Goal: Check status: Check status

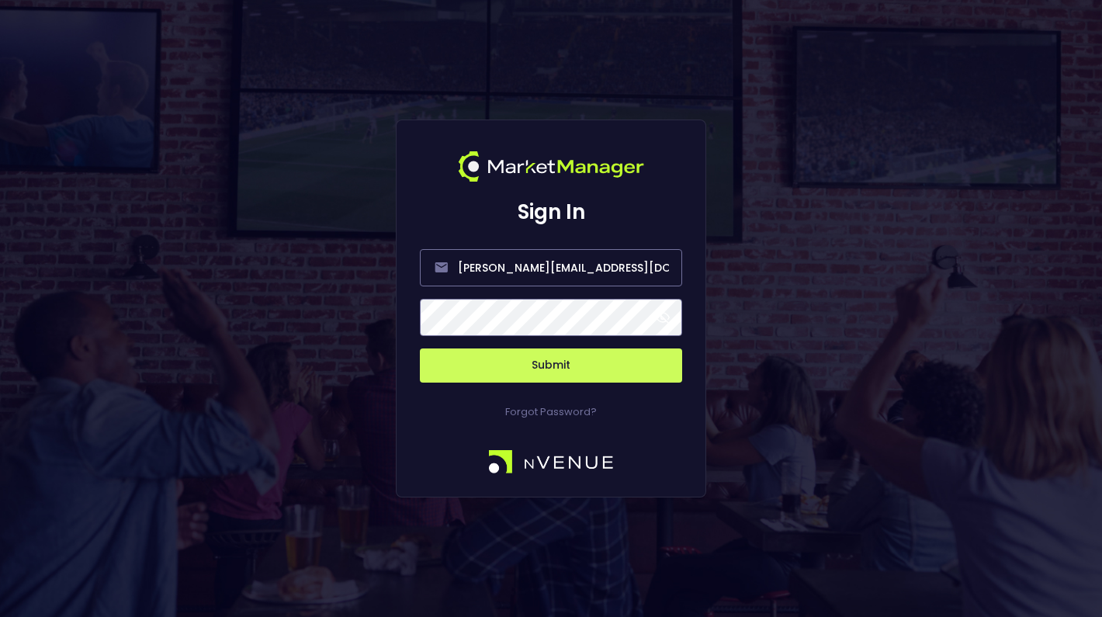
click at [666, 318] on span at bounding box center [663, 317] width 14 height 14
click at [577, 362] on button "Submit" at bounding box center [551, 365] width 262 height 34
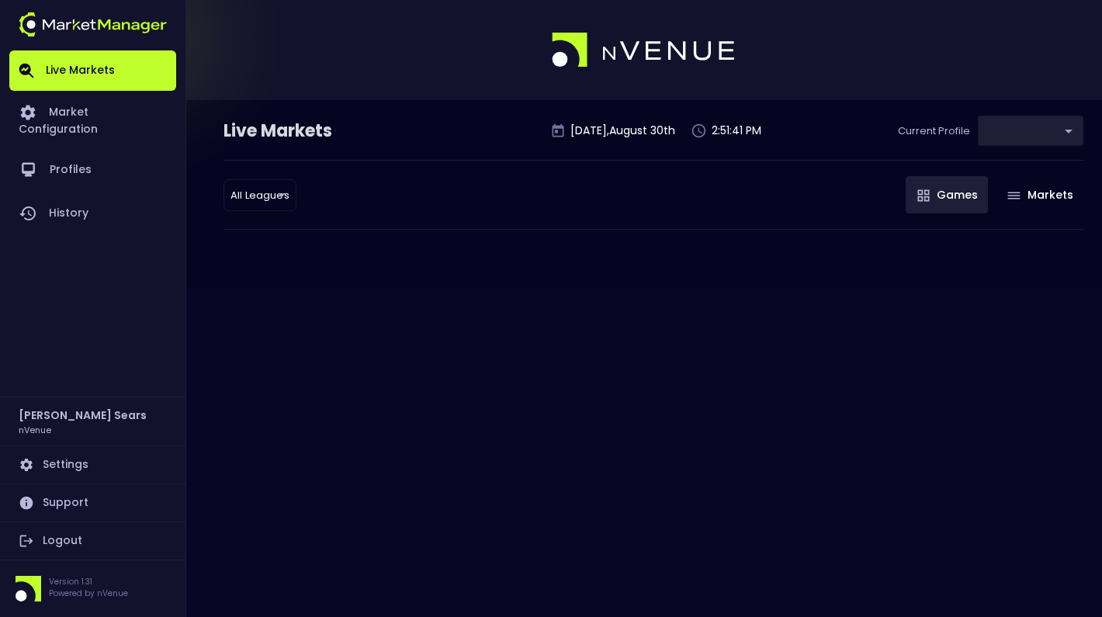
type input "d66ee90f-df8e-430e-a05c-aaf70ad95ad9"
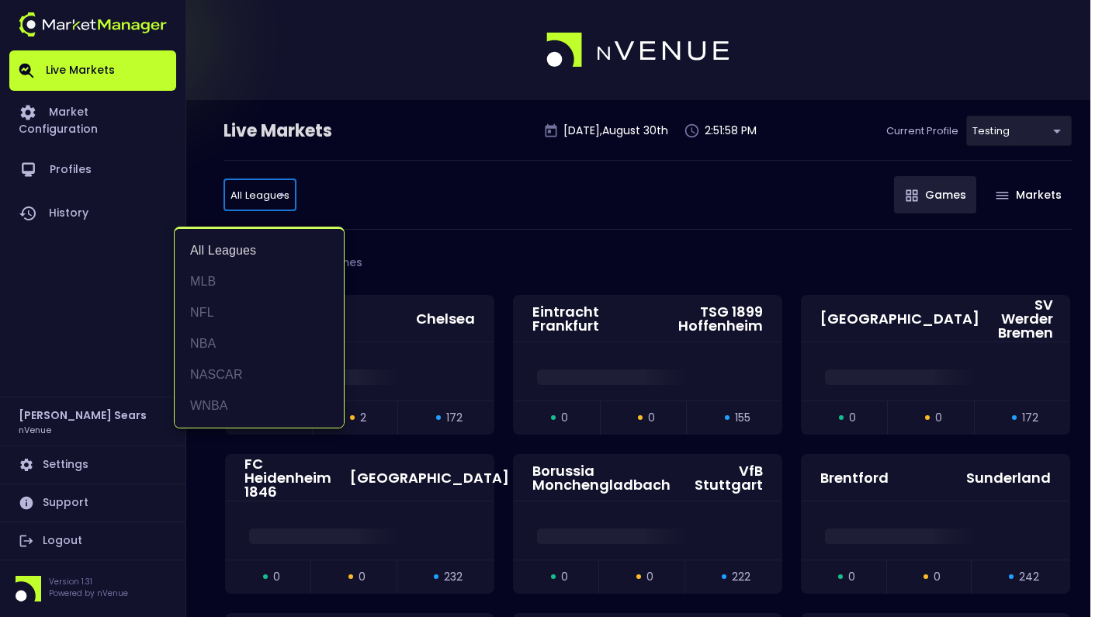
click at [213, 282] on li "MLB" at bounding box center [259, 281] width 169 height 31
type input "MLB"
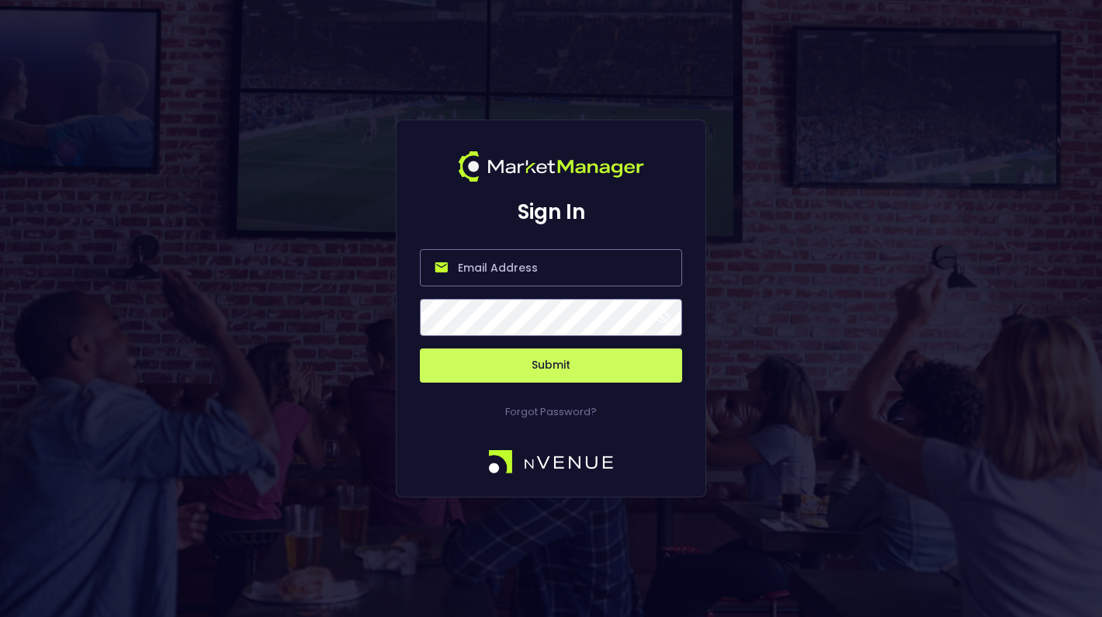
type input "[PERSON_NAME][EMAIL_ADDRESS][DOMAIN_NAME]"
click at [566, 358] on button "Submit" at bounding box center [551, 365] width 262 height 34
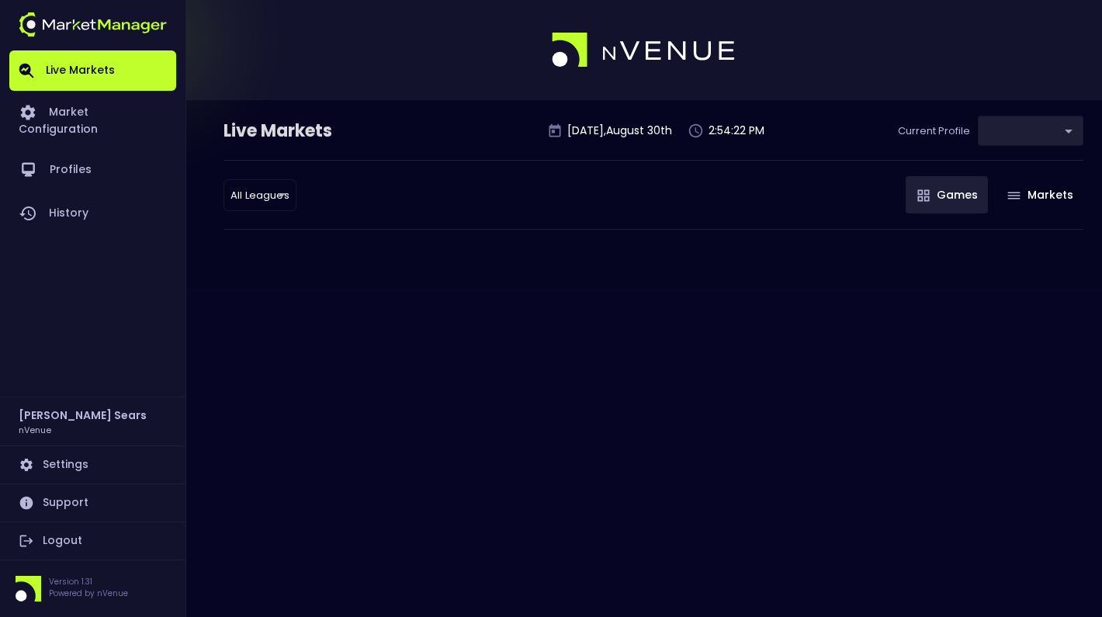
type input "d66ee90f-df8e-430e-a05c-aaf70ad95ad9"
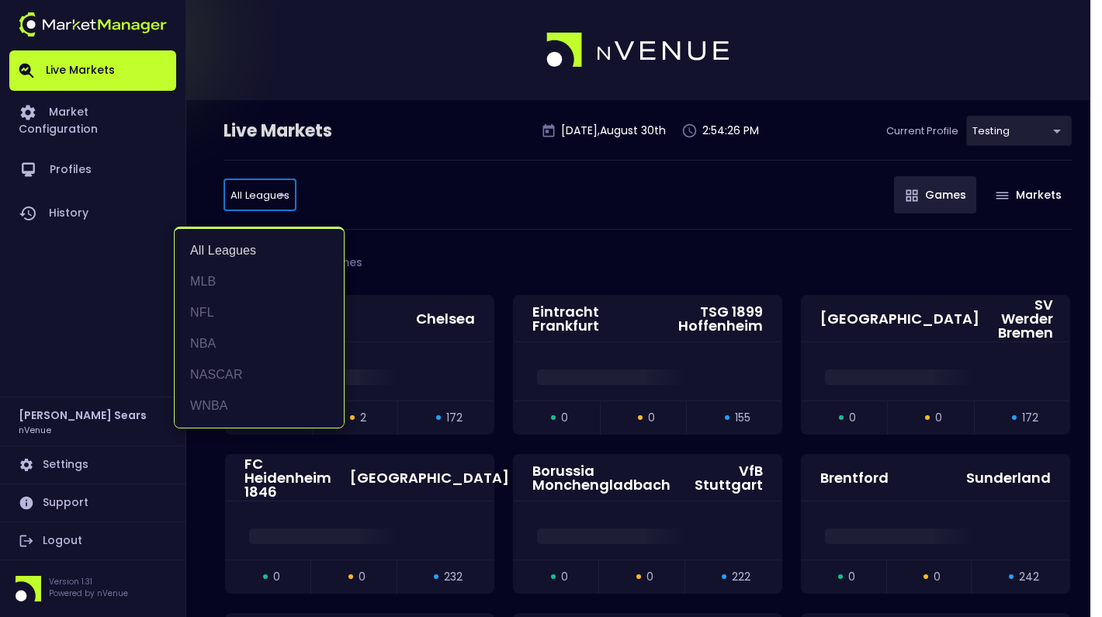
click at [375, 198] on div at bounding box center [551, 308] width 1102 height 617
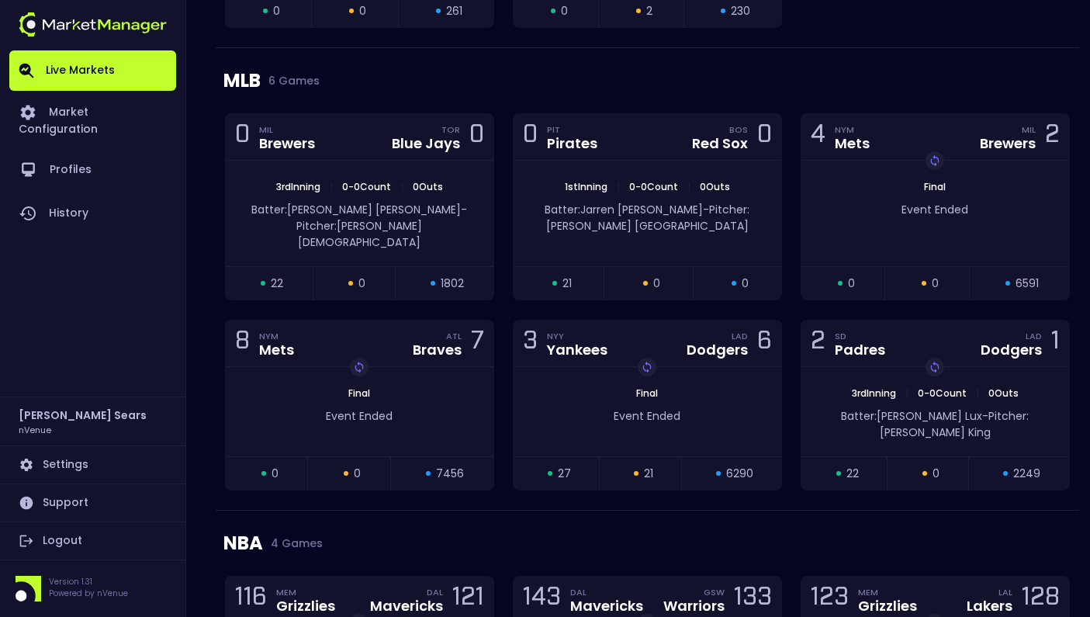
scroll to position [2914, 0]
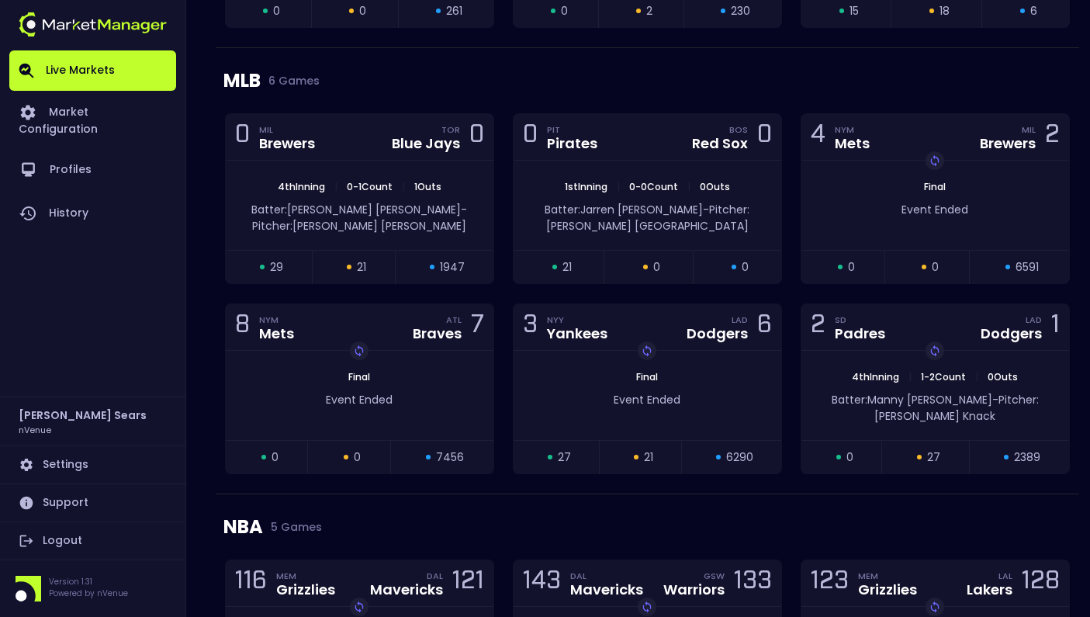
click at [375, 198] on div "Batter: [PERSON_NAME]: [PERSON_NAME]" at bounding box center [360, 214] width 268 height 40
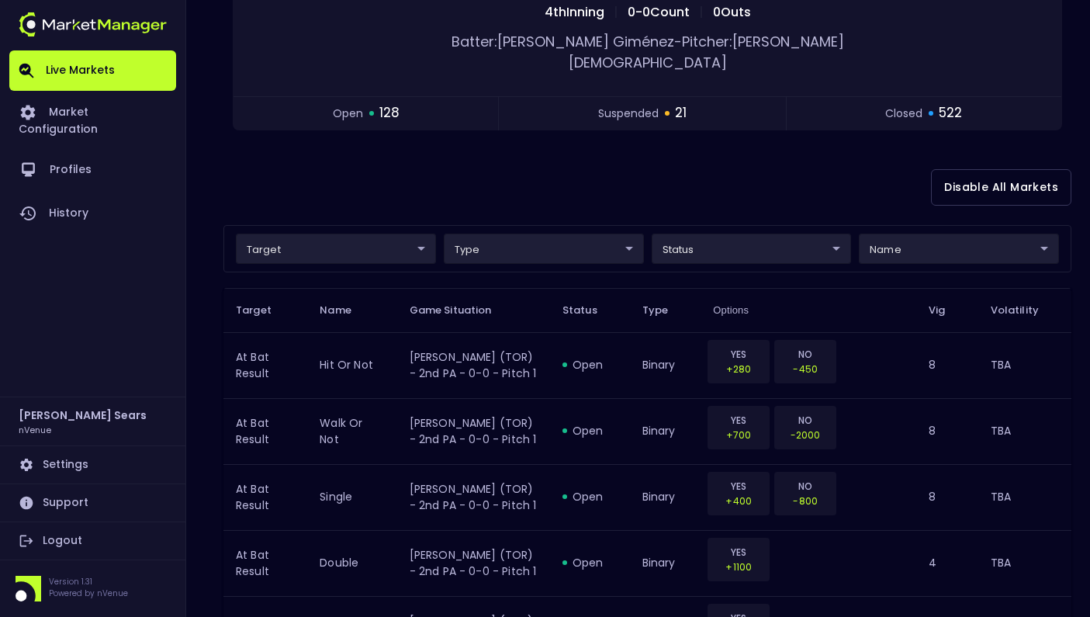
scroll to position [0, 0]
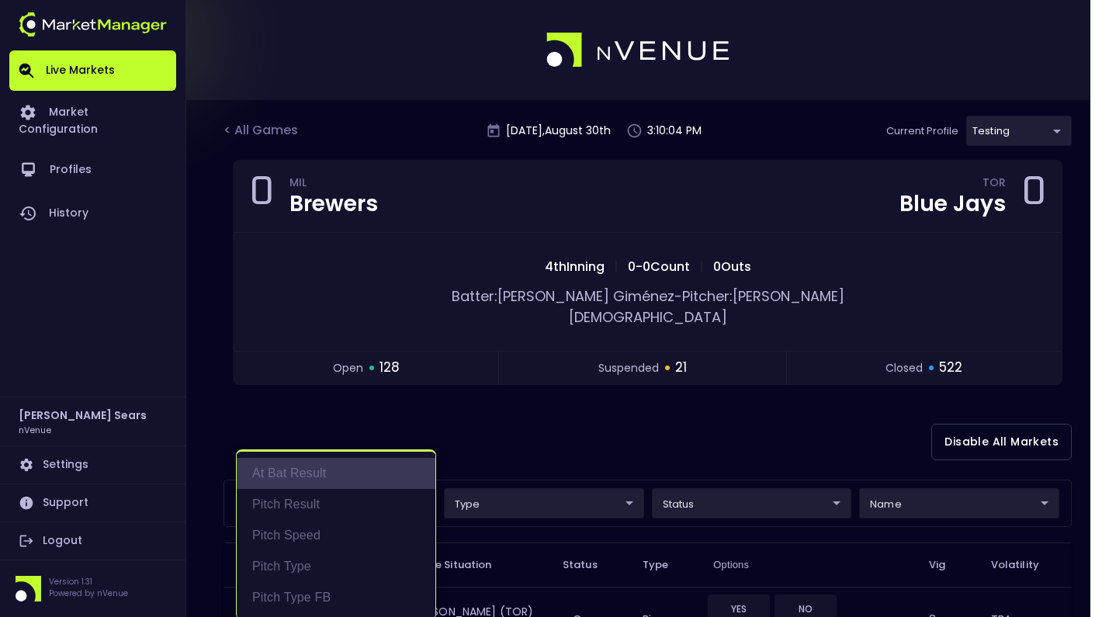
click at [358, 472] on li "At Bat Result" at bounding box center [336, 473] width 199 height 31
type input "At Bat Result"
click at [476, 421] on div at bounding box center [551, 308] width 1102 height 617
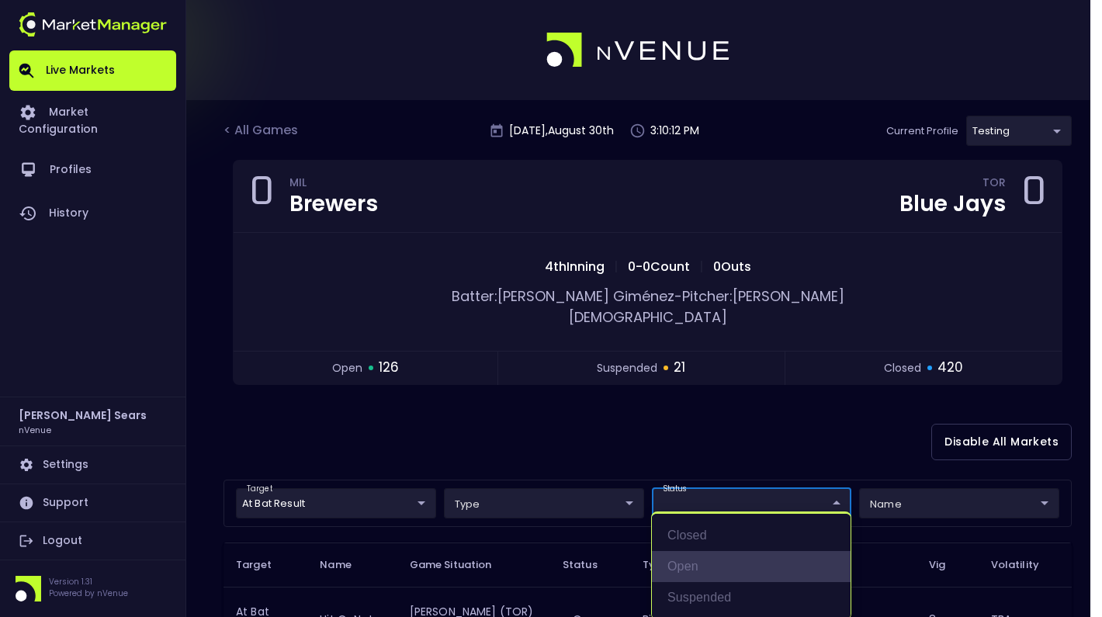
click at [687, 564] on li "open" at bounding box center [751, 566] width 199 height 31
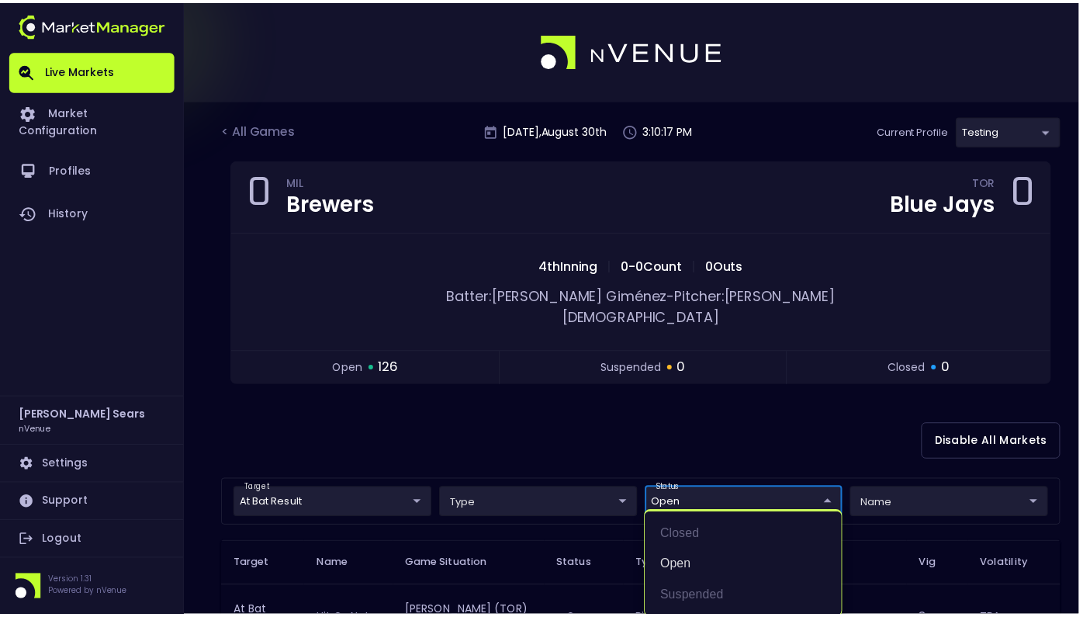
scroll to position [2, 0]
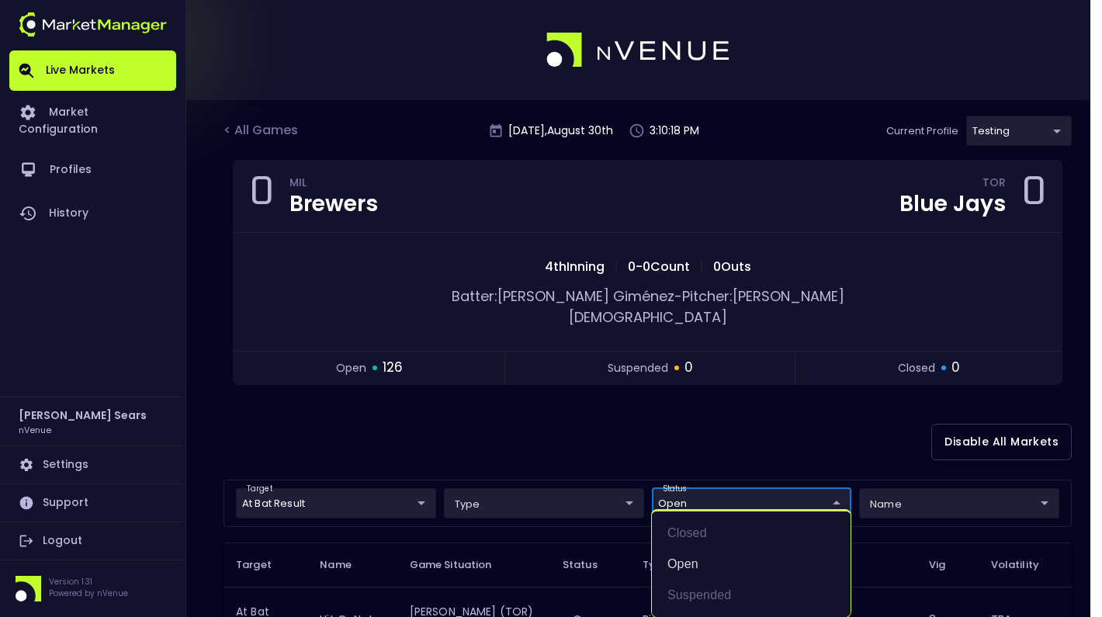
click at [616, 433] on div at bounding box center [551, 308] width 1102 height 617
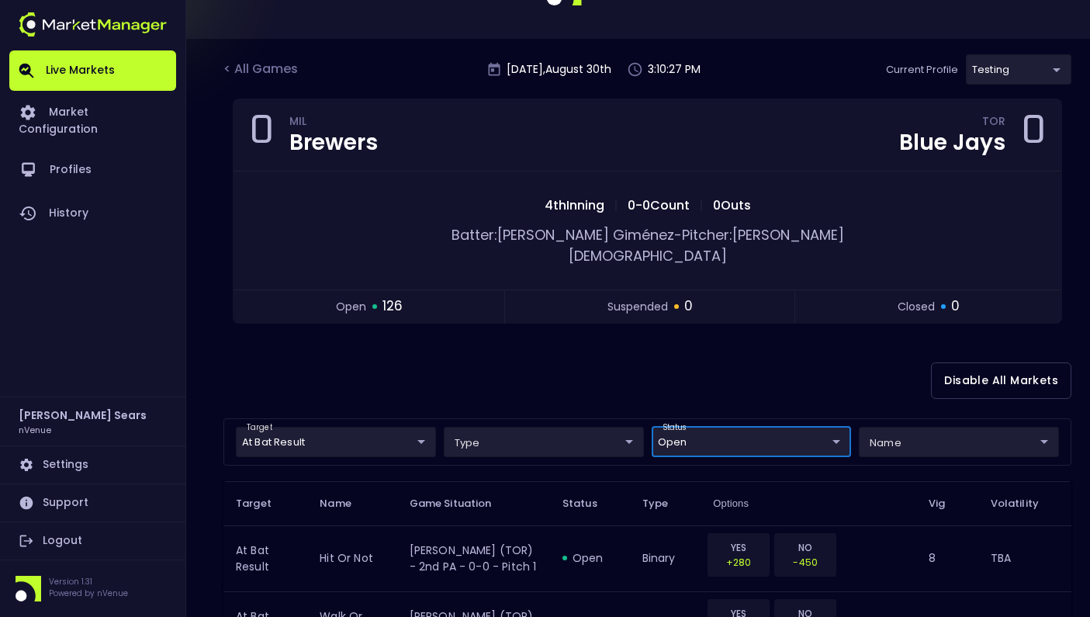
scroll to position [48, 0]
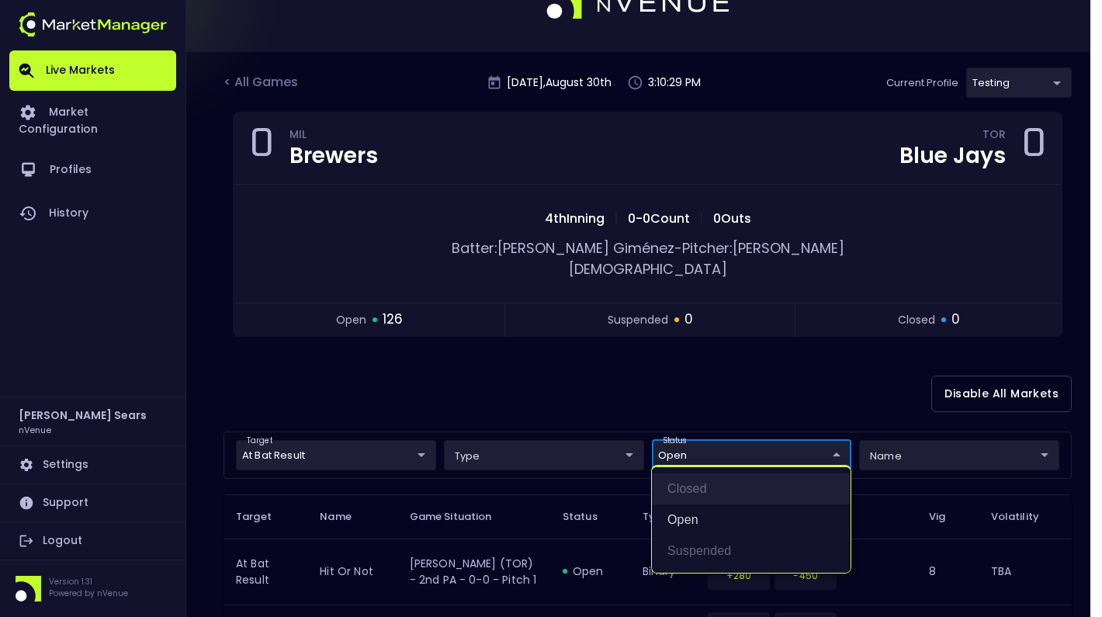
click at [690, 493] on li "closed" at bounding box center [751, 488] width 199 height 31
type input "open,closed"
click at [605, 385] on div at bounding box center [551, 308] width 1102 height 617
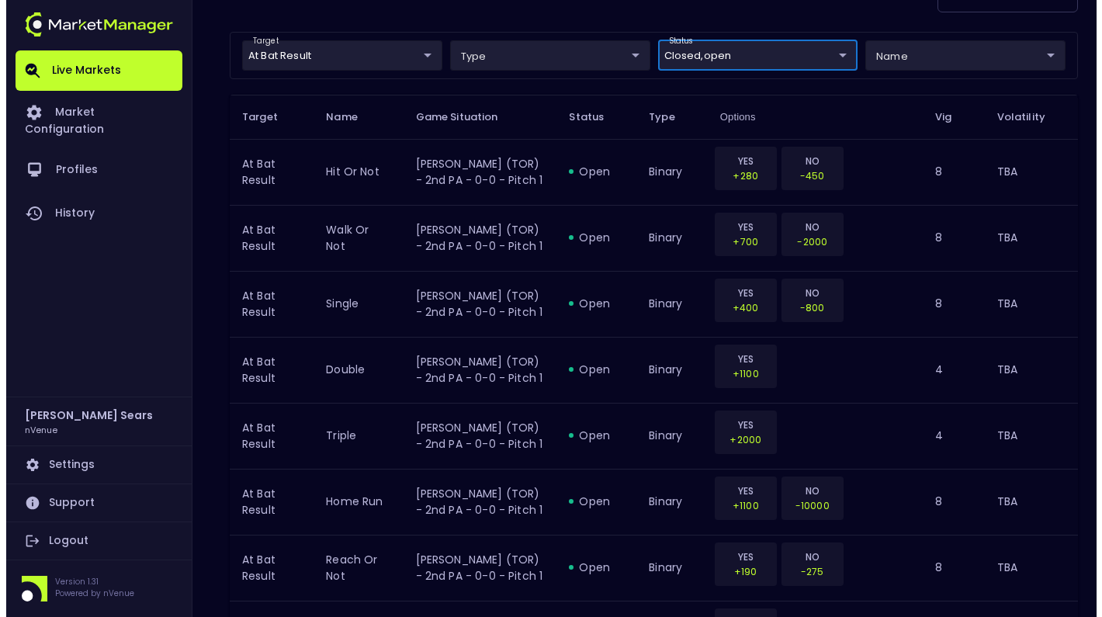
scroll to position [0, 0]
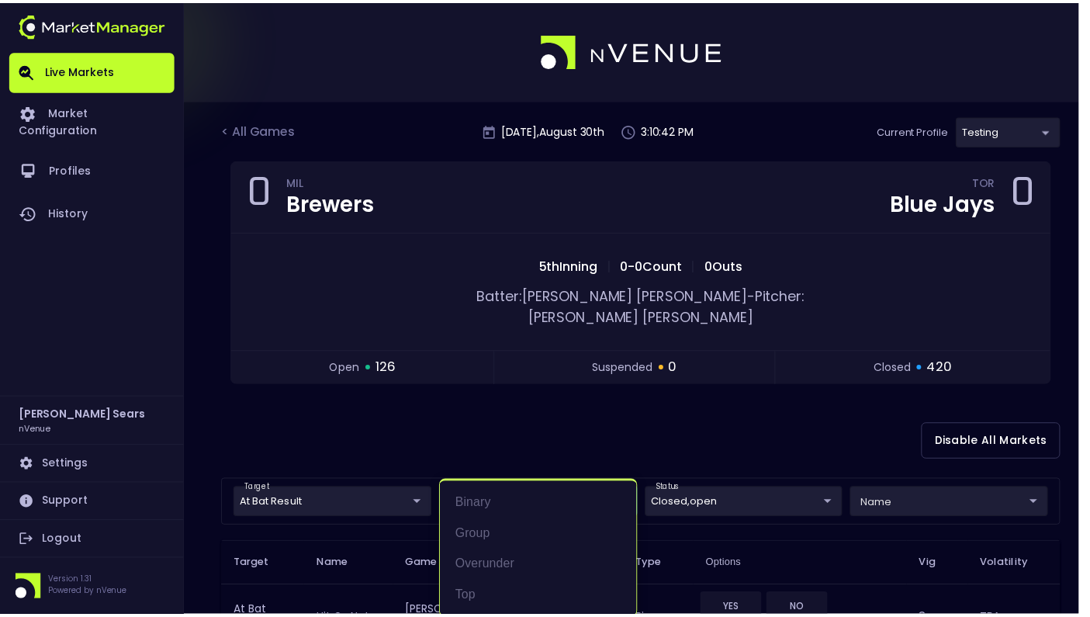
scroll to position [2, 0]
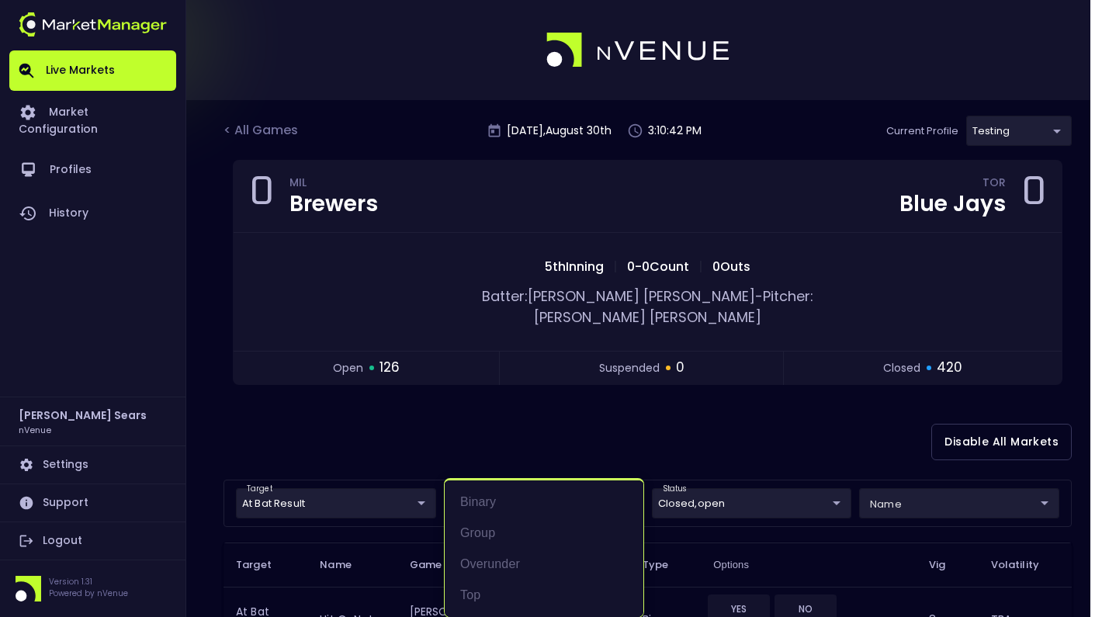
click at [617, 422] on div at bounding box center [551, 308] width 1102 height 617
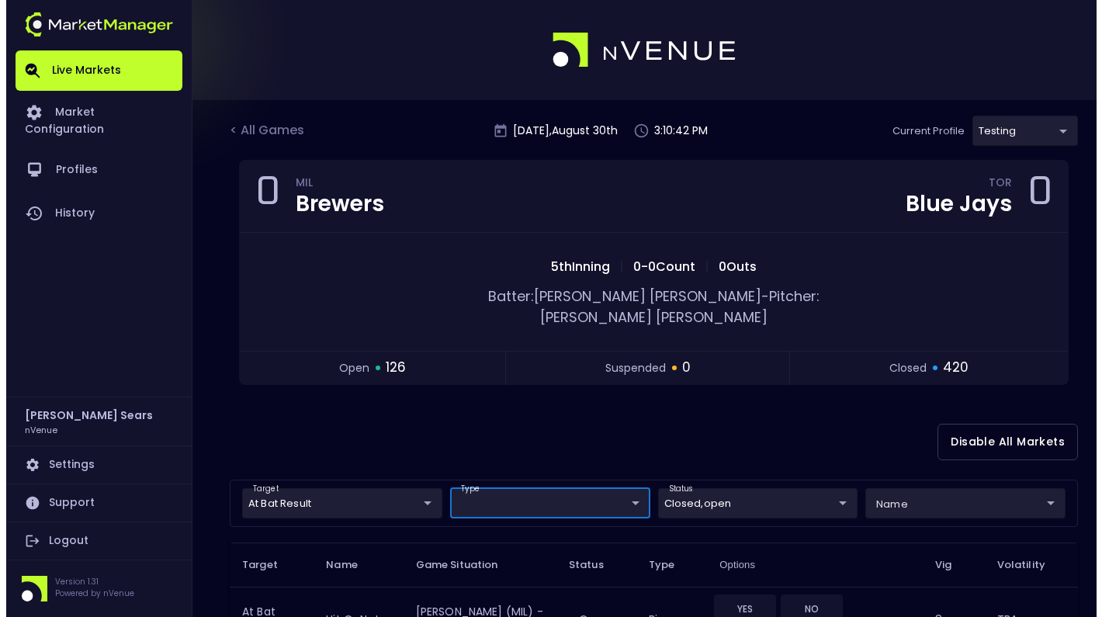
scroll to position [0, 0]
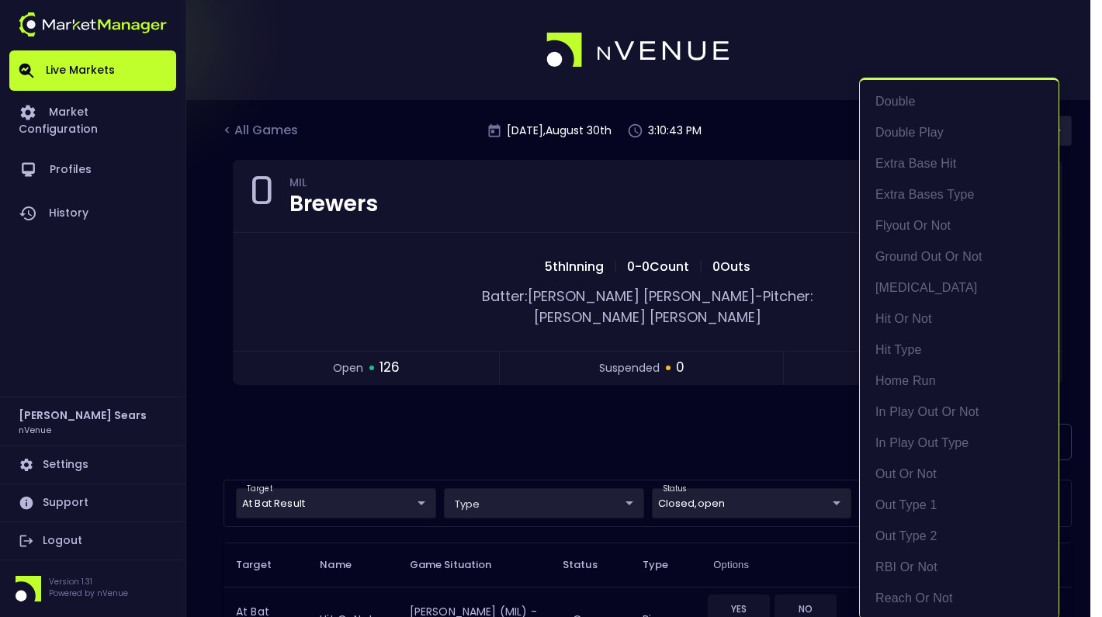
click at [918, 99] on li "double" at bounding box center [959, 101] width 199 height 31
type input "double"
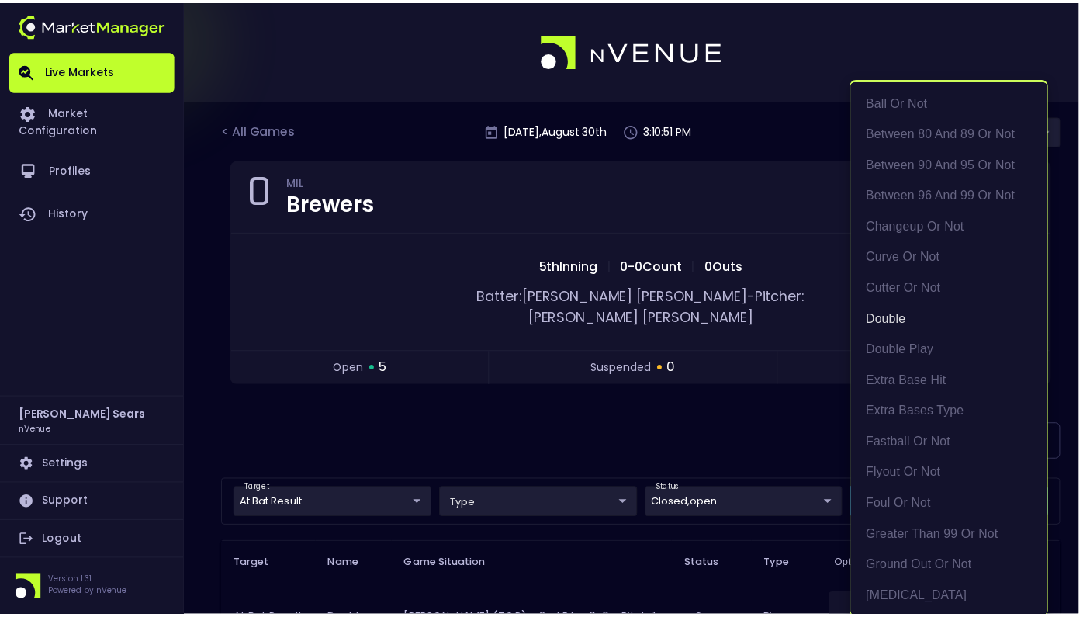
scroll to position [2, 0]
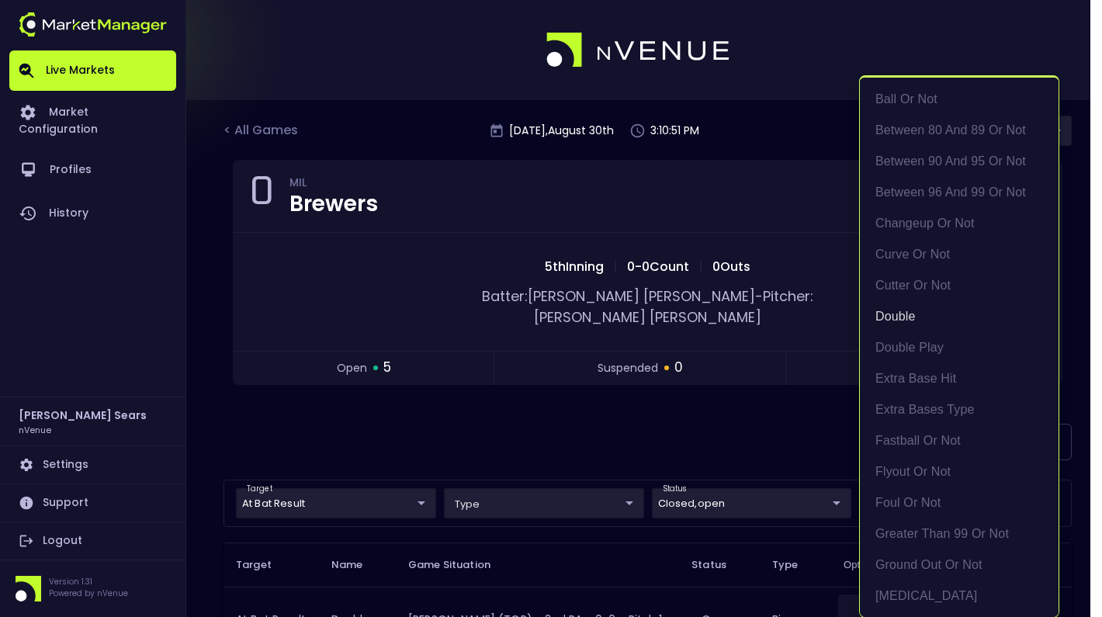
click at [732, 420] on div at bounding box center [551, 308] width 1102 height 617
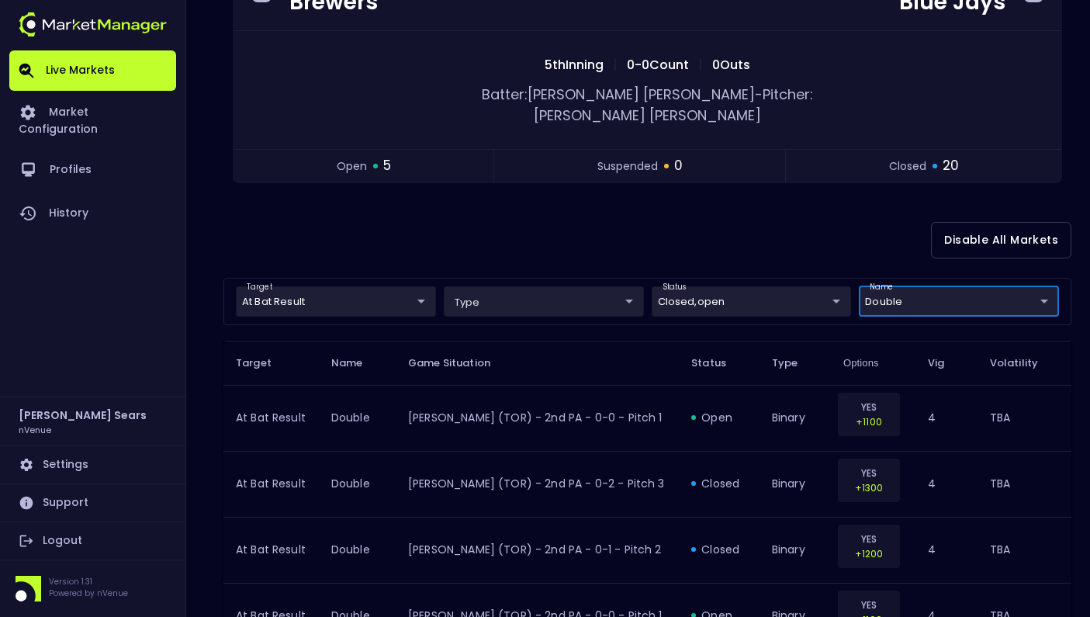
scroll to position [214, 0]
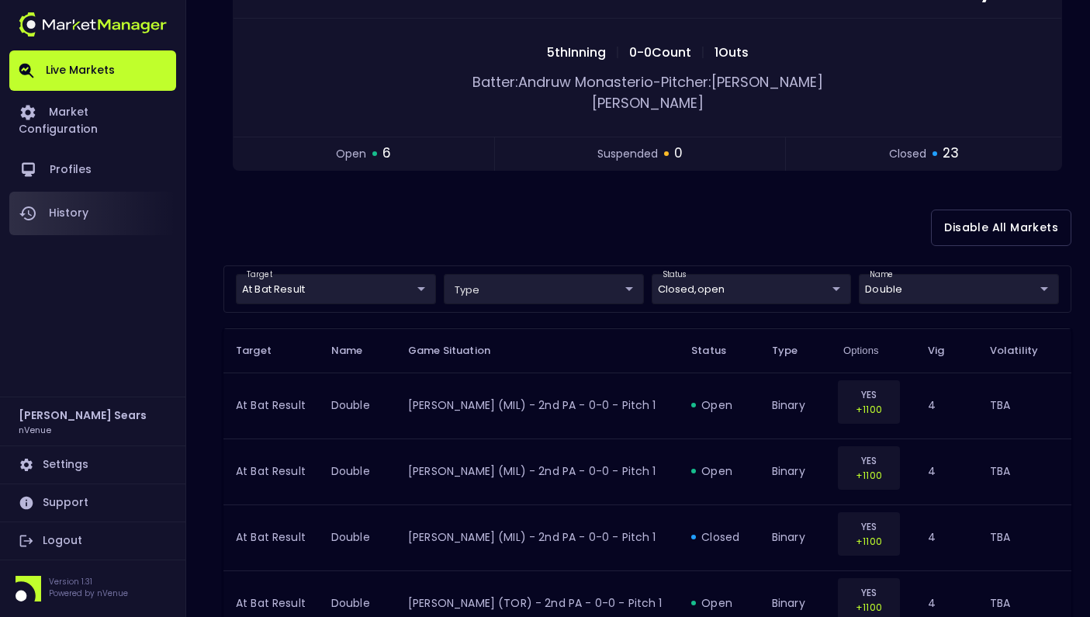
click at [95, 193] on link "History" at bounding box center [92, 213] width 167 height 43
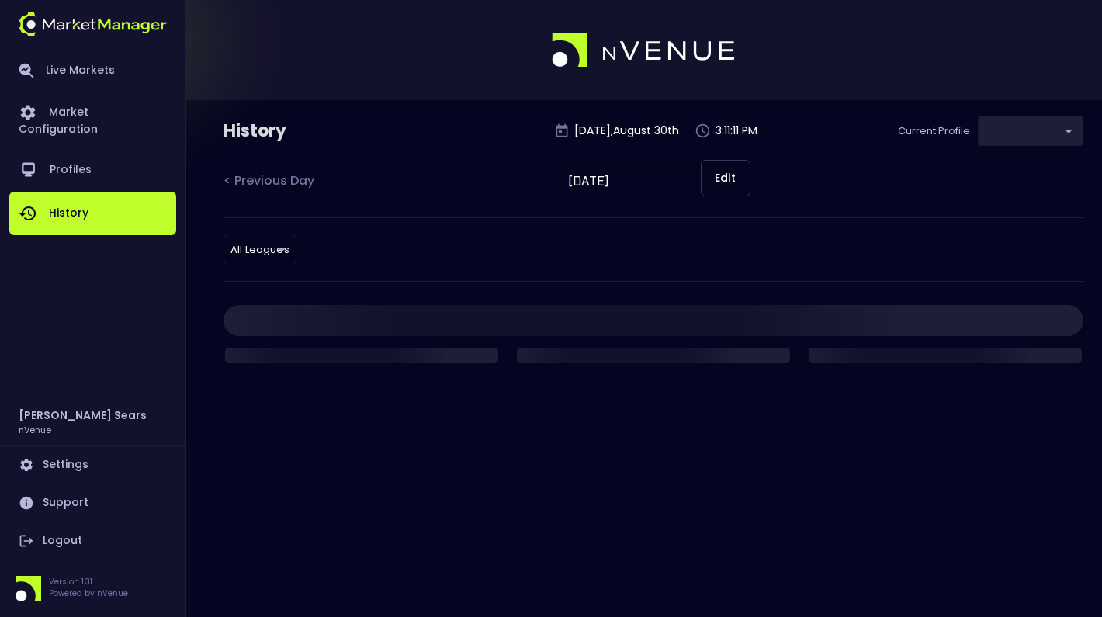
type input "d66ee90f-df8e-430e-a05c-aaf70ad95ad9"
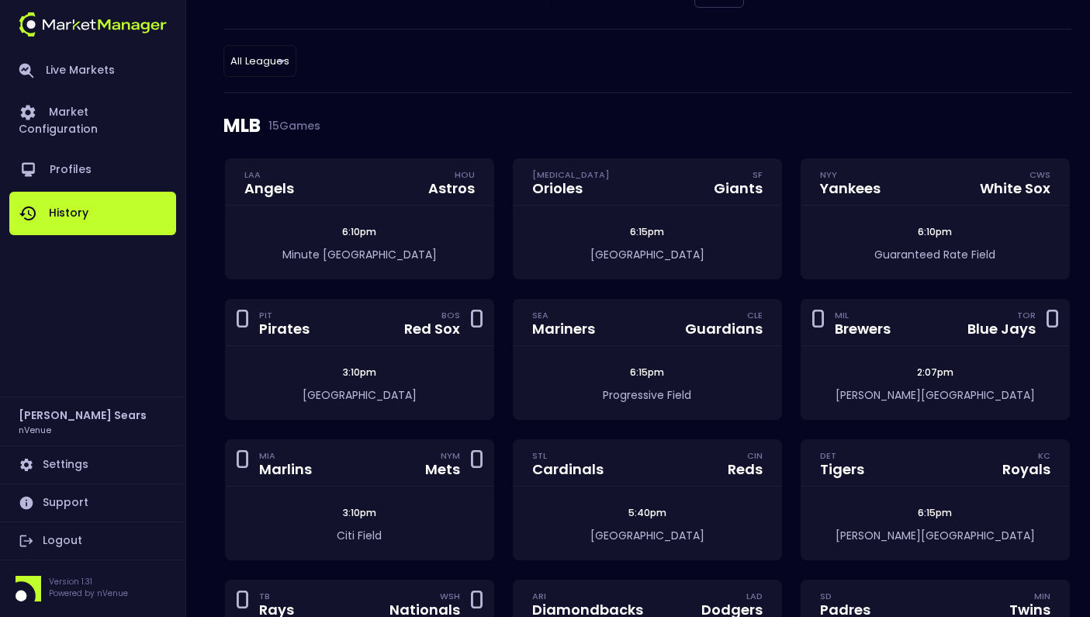
scroll to position [192, 0]
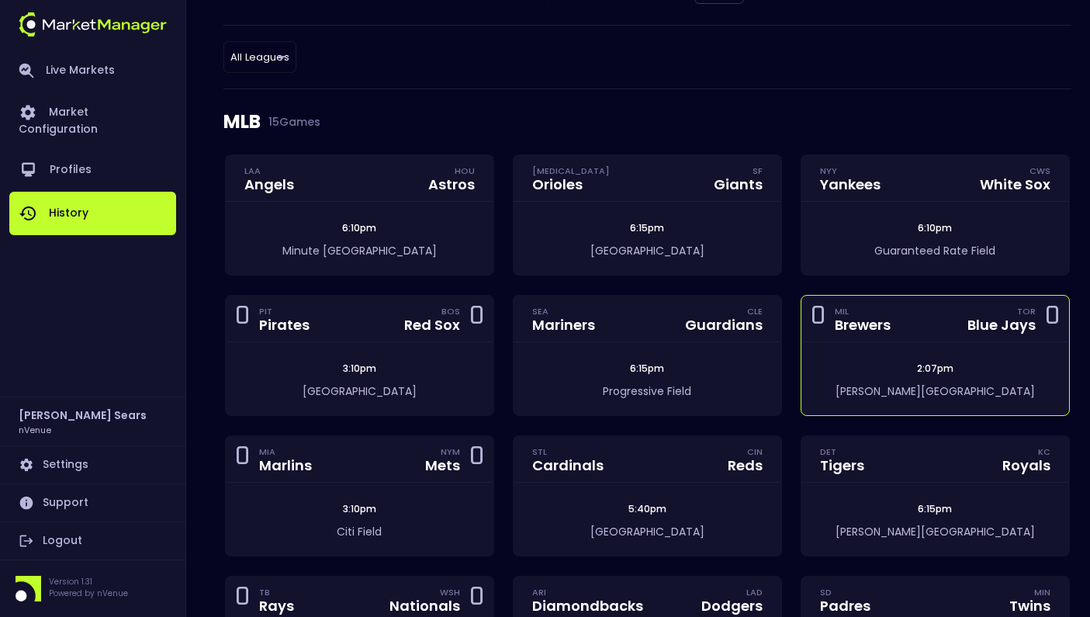
click at [889, 370] on div "2:07pm" at bounding box center [935, 369] width 268 height 14
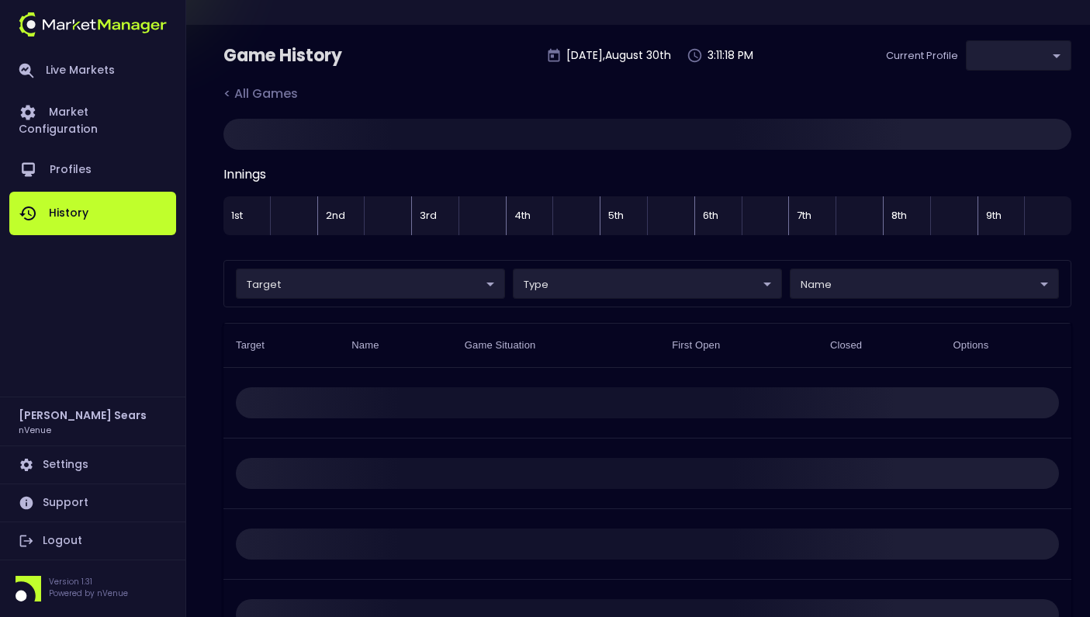
type input "d66ee90f-df8e-430e-a05c-aaf70ad95ad9"
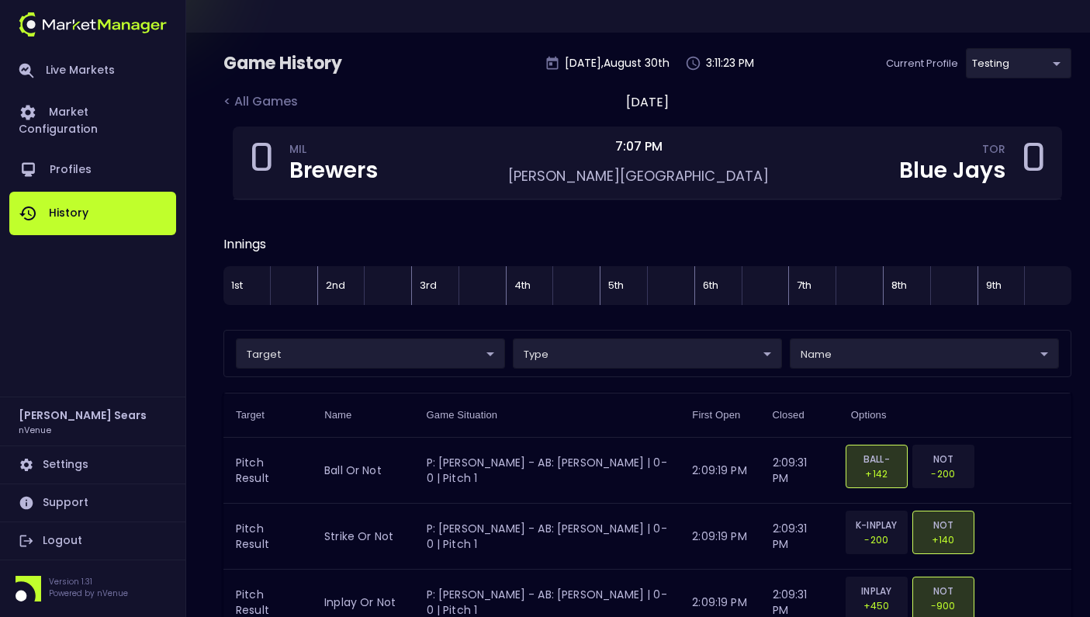
scroll to position [52, 0]
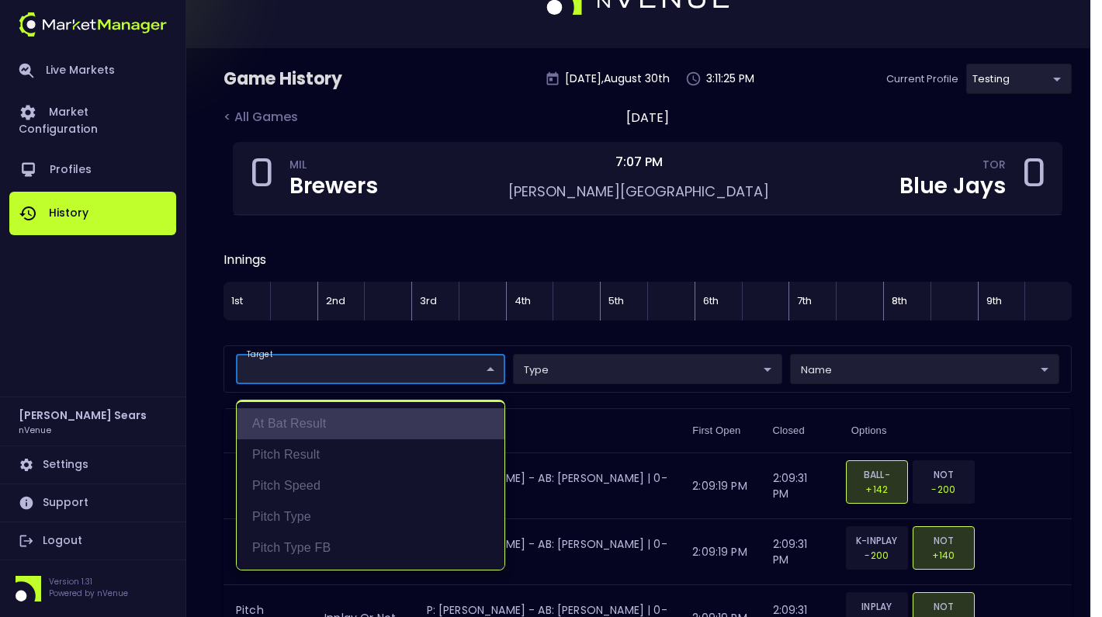
click at [338, 420] on li "At Bat Result" at bounding box center [371, 423] width 268 height 31
type input "At Bat Result"
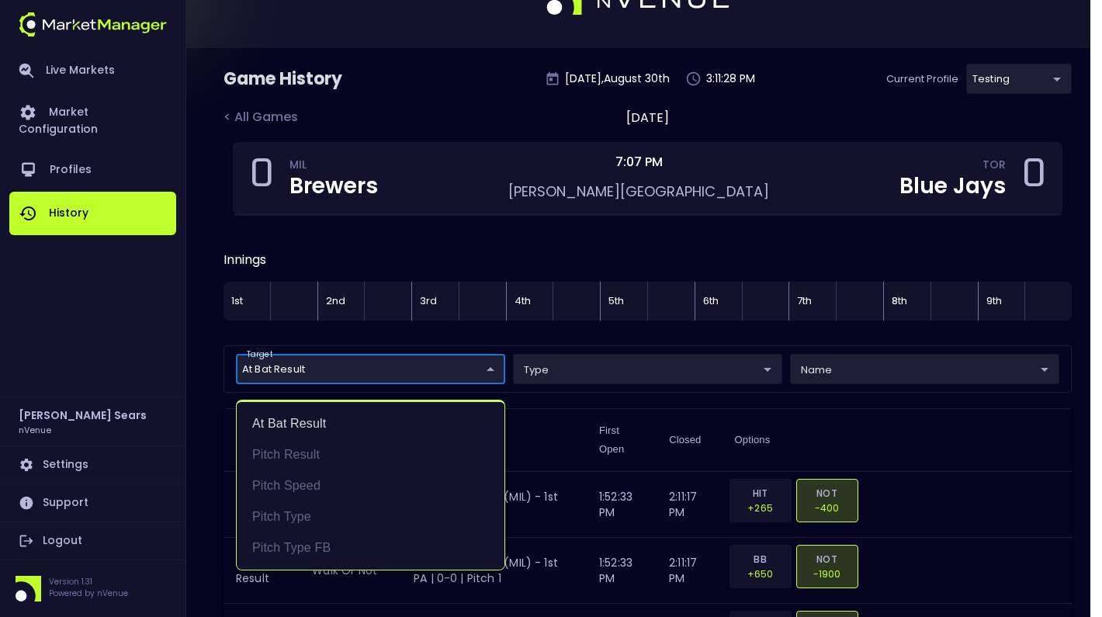
click at [690, 369] on div at bounding box center [551, 308] width 1102 height 617
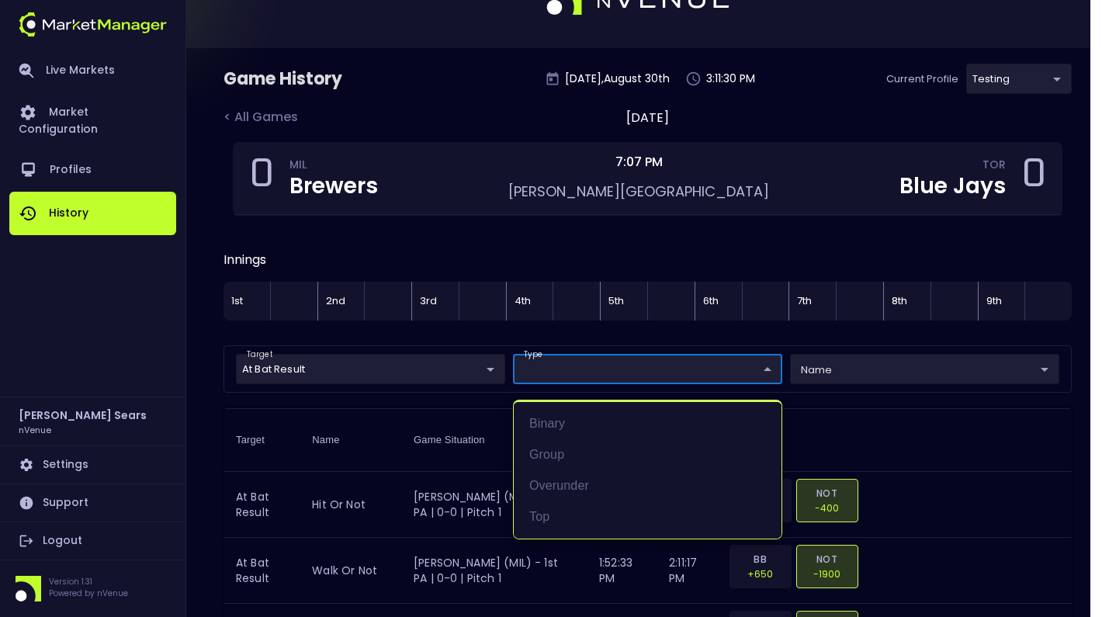
click at [723, 255] on div at bounding box center [551, 308] width 1102 height 617
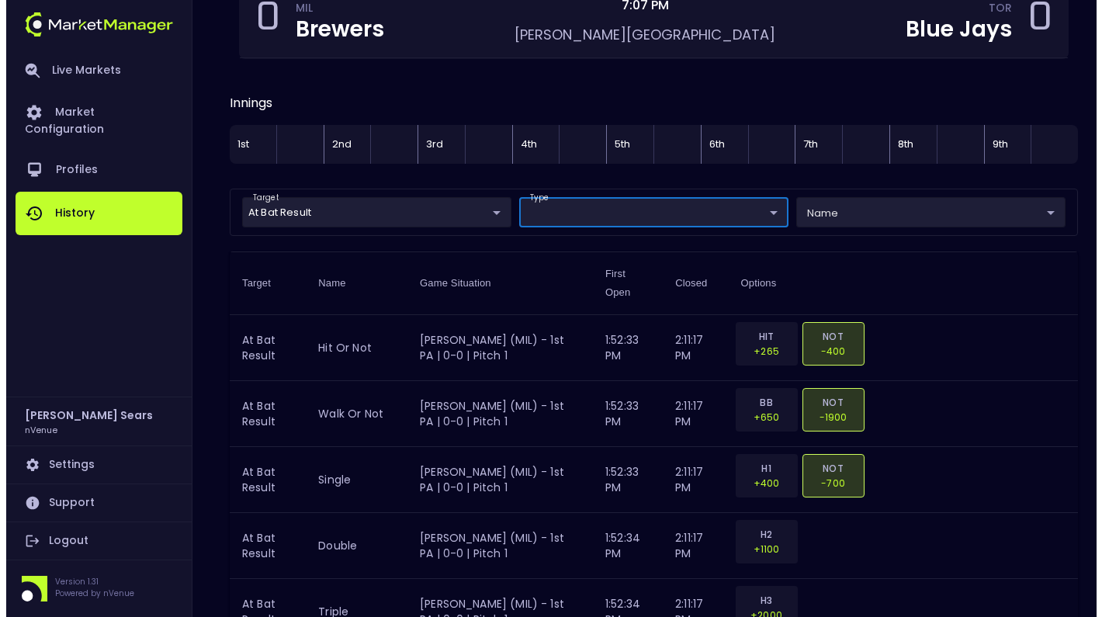
scroll to position [0, 0]
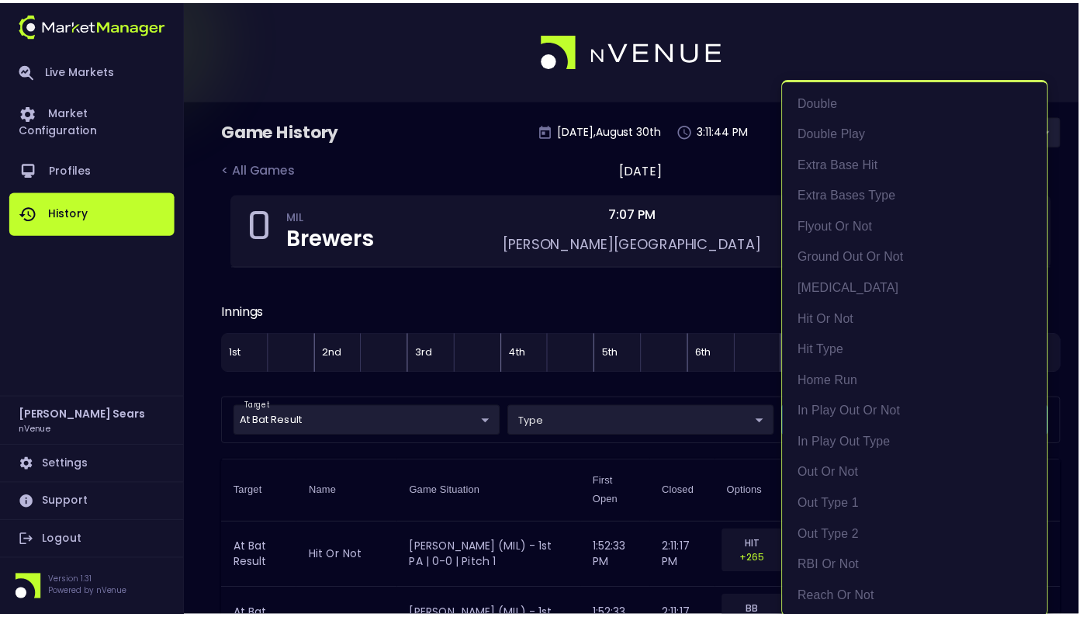
scroll to position [2, 0]
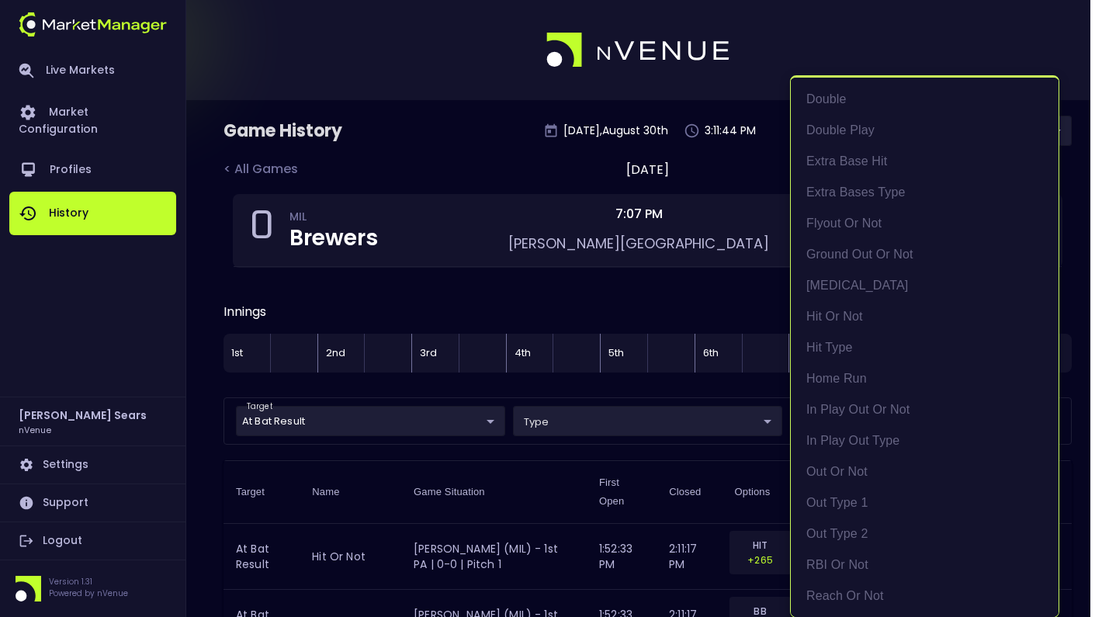
click at [662, 299] on div at bounding box center [551, 308] width 1102 height 617
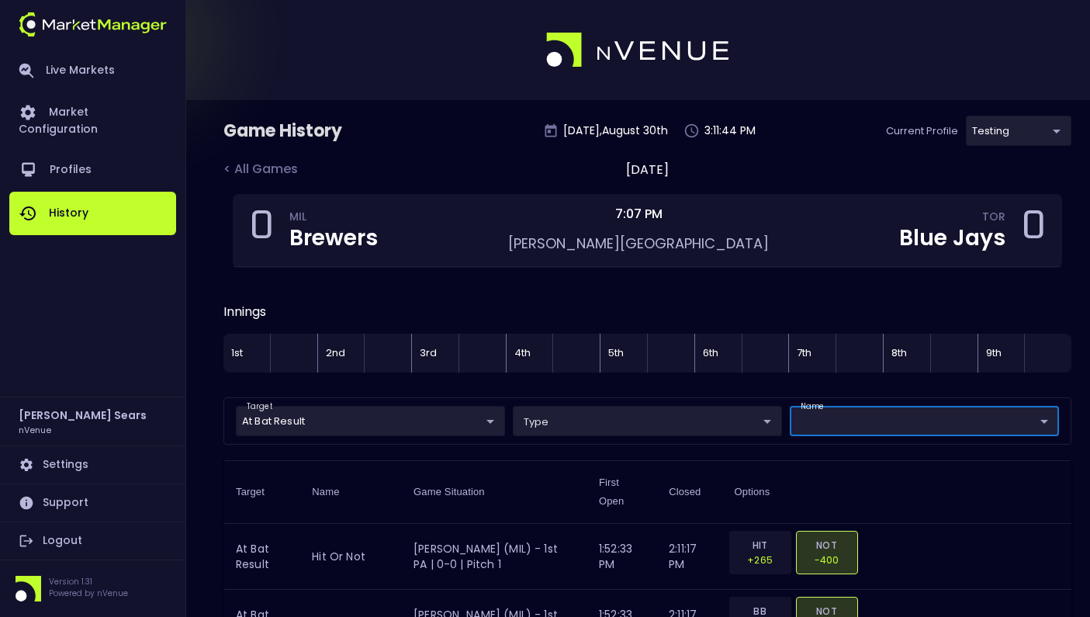
scroll to position [0, 0]
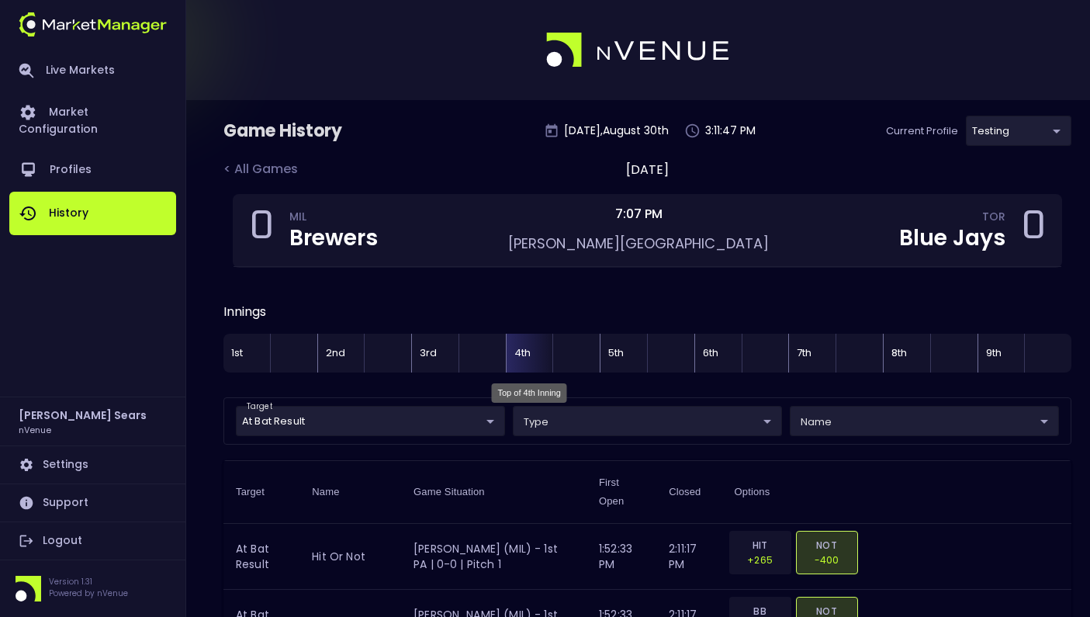
click at [524, 360] on div "4th" at bounding box center [529, 353] width 47 height 39
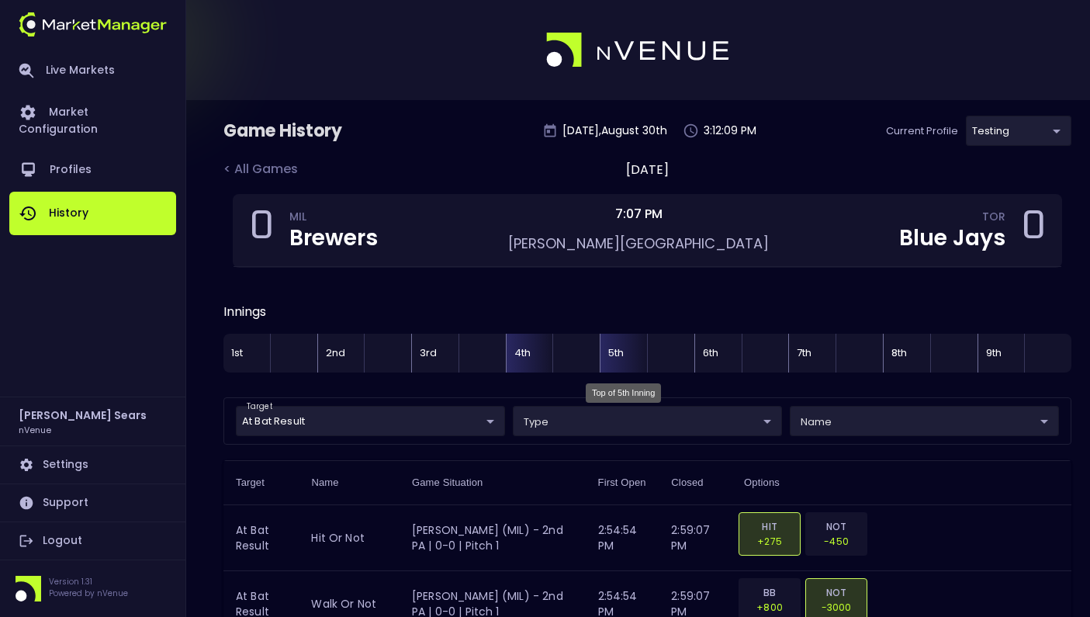
click at [620, 355] on div "5th" at bounding box center [623, 353] width 47 height 39
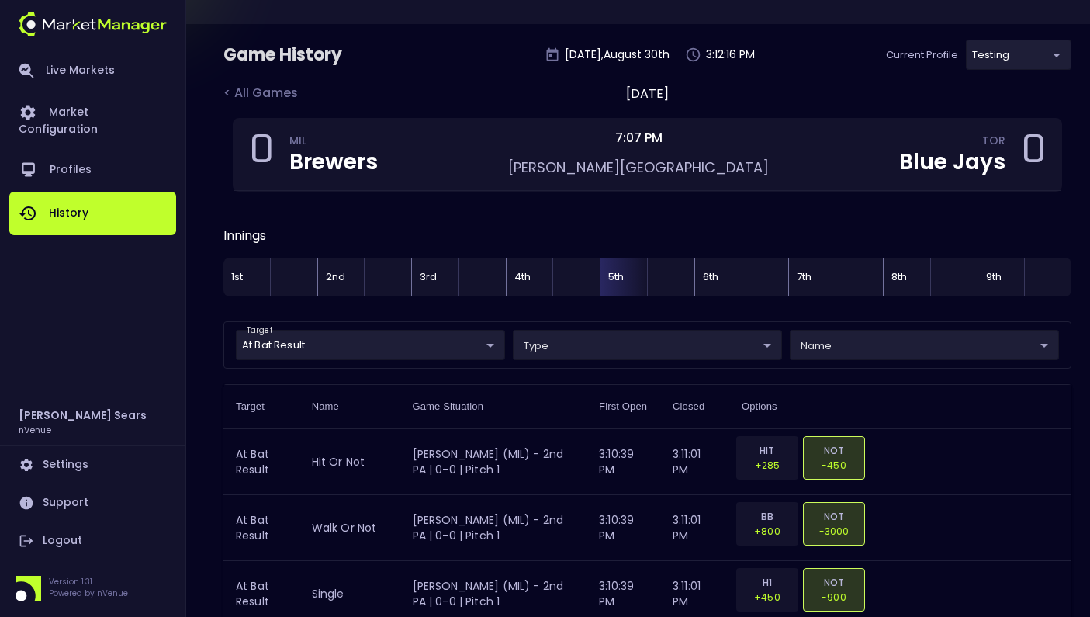
scroll to position [96, 0]
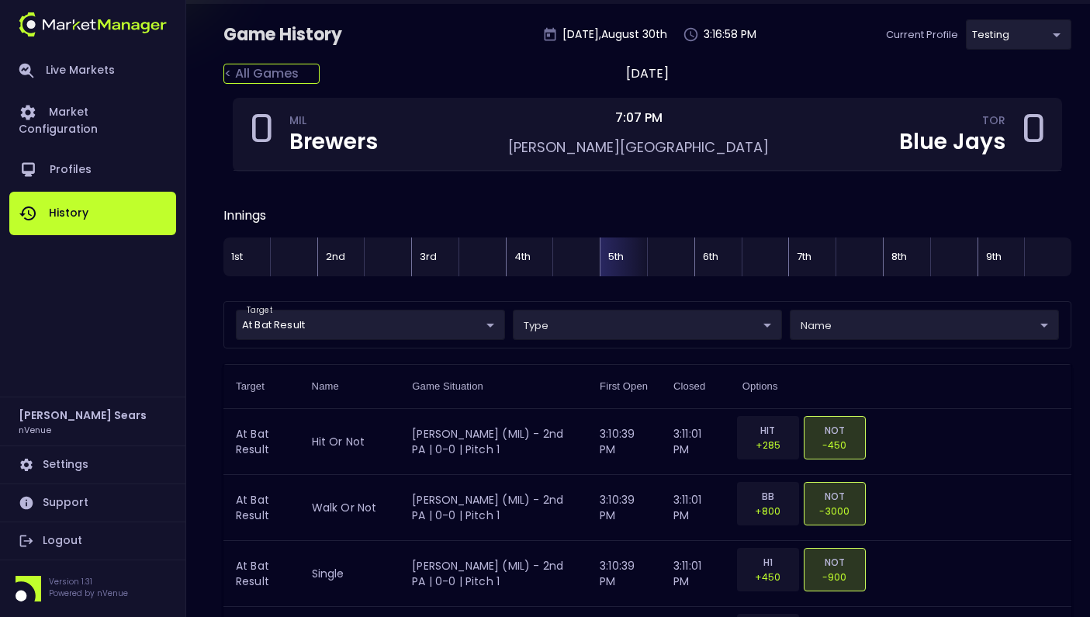
click at [292, 77] on div "< All Games" at bounding box center [271, 74] width 96 height 20
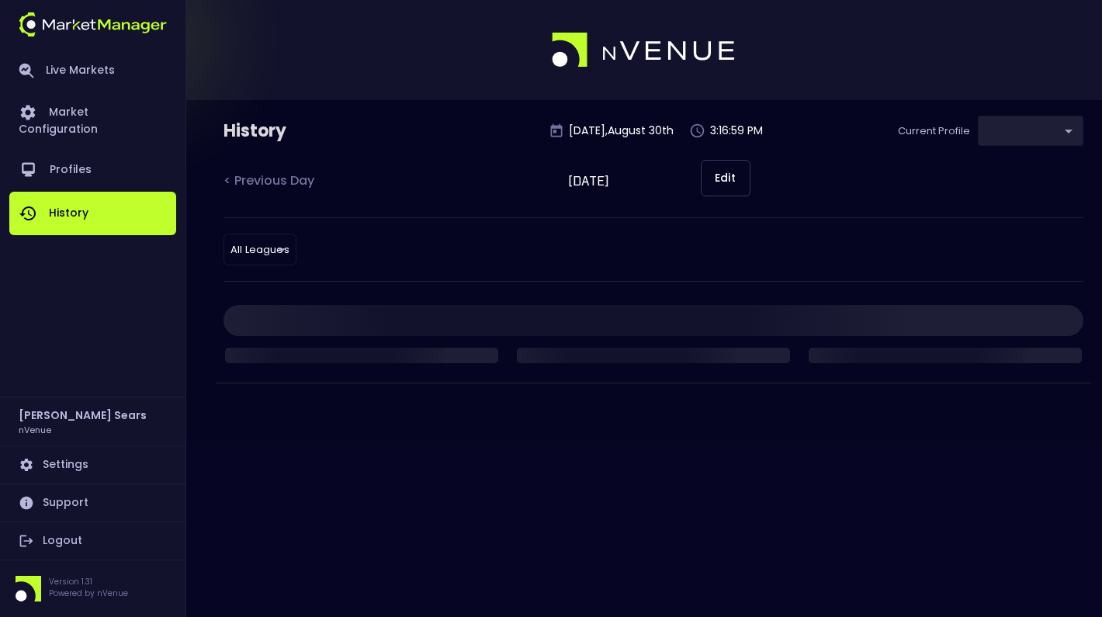
type input "d66ee90f-df8e-430e-a05c-aaf70ad95ad9"
